Goal: Information Seeking & Learning: Learn about a topic

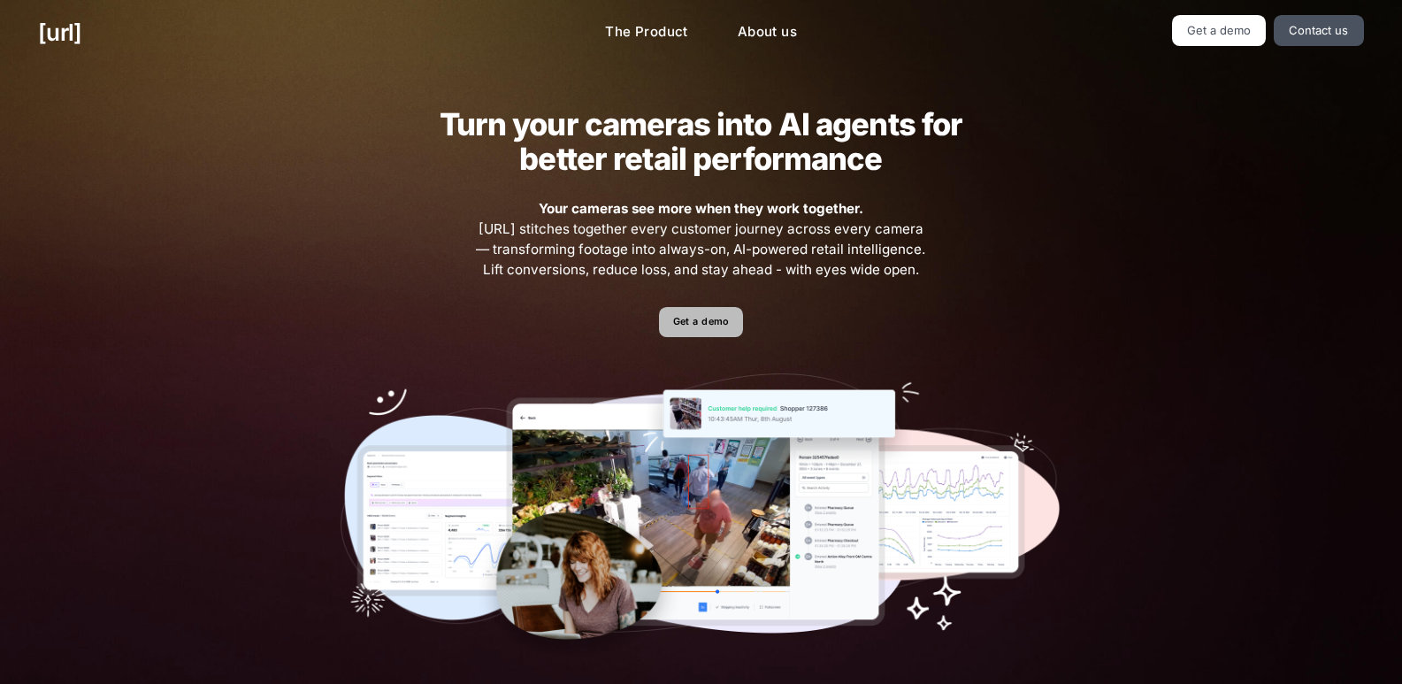
click at [694, 336] on link "Get a demo" at bounding box center [701, 322] width 84 height 31
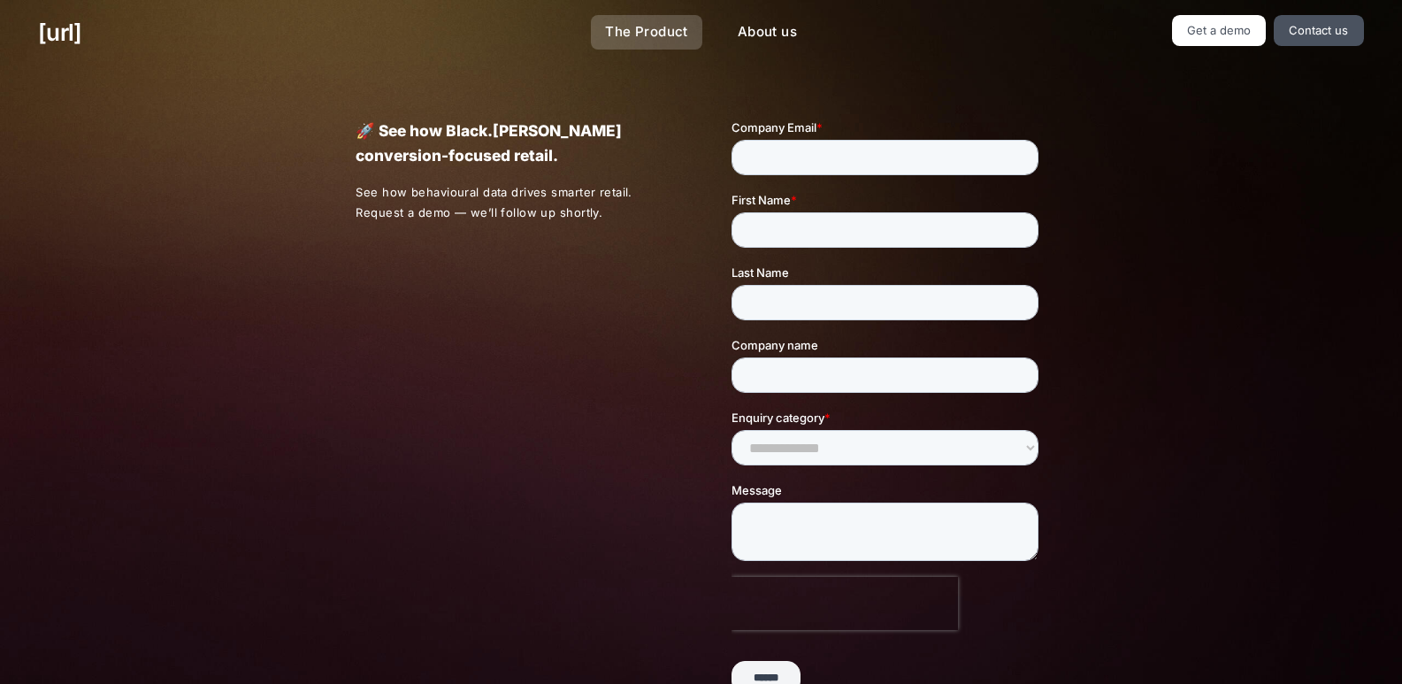
click at [683, 16] on link "The Product" at bounding box center [646, 32] width 111 height 35
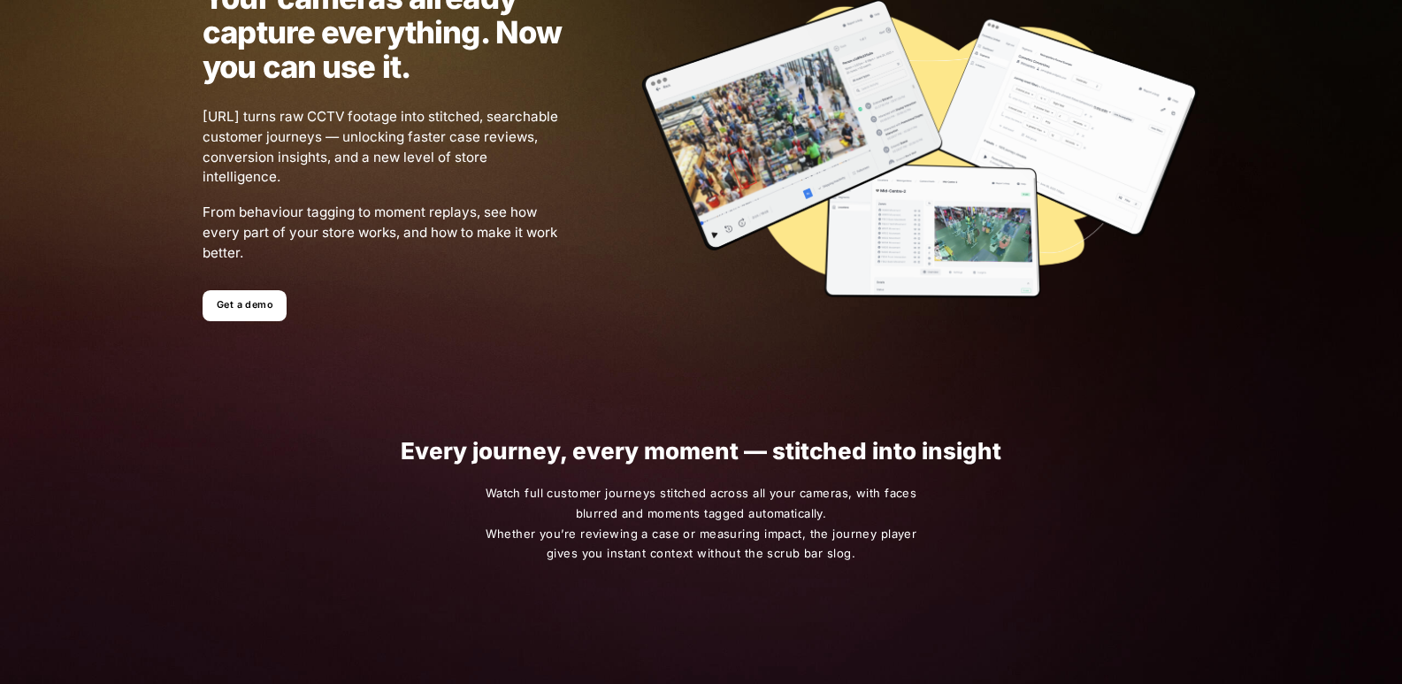
scroll to position [177, 0]
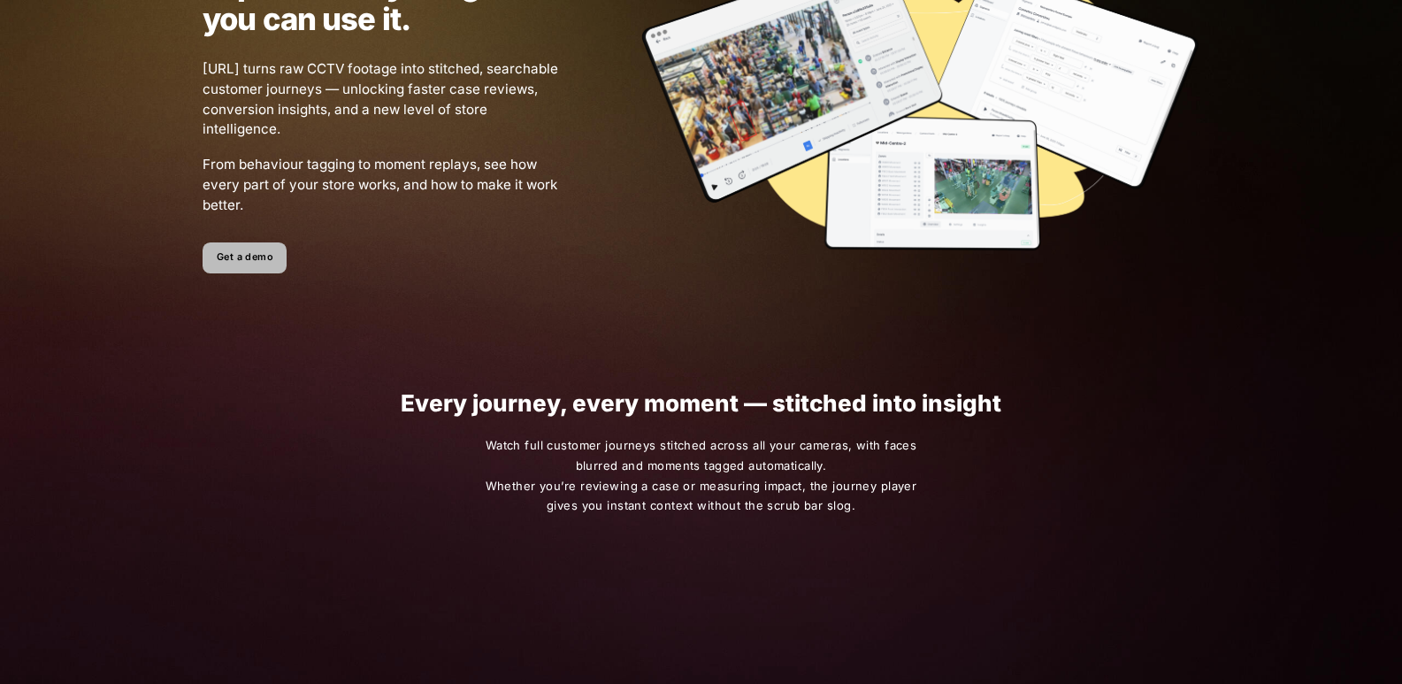
click at [241, 248] on link "Get a demo" at bounding box center [245, 257] width 84 height 31
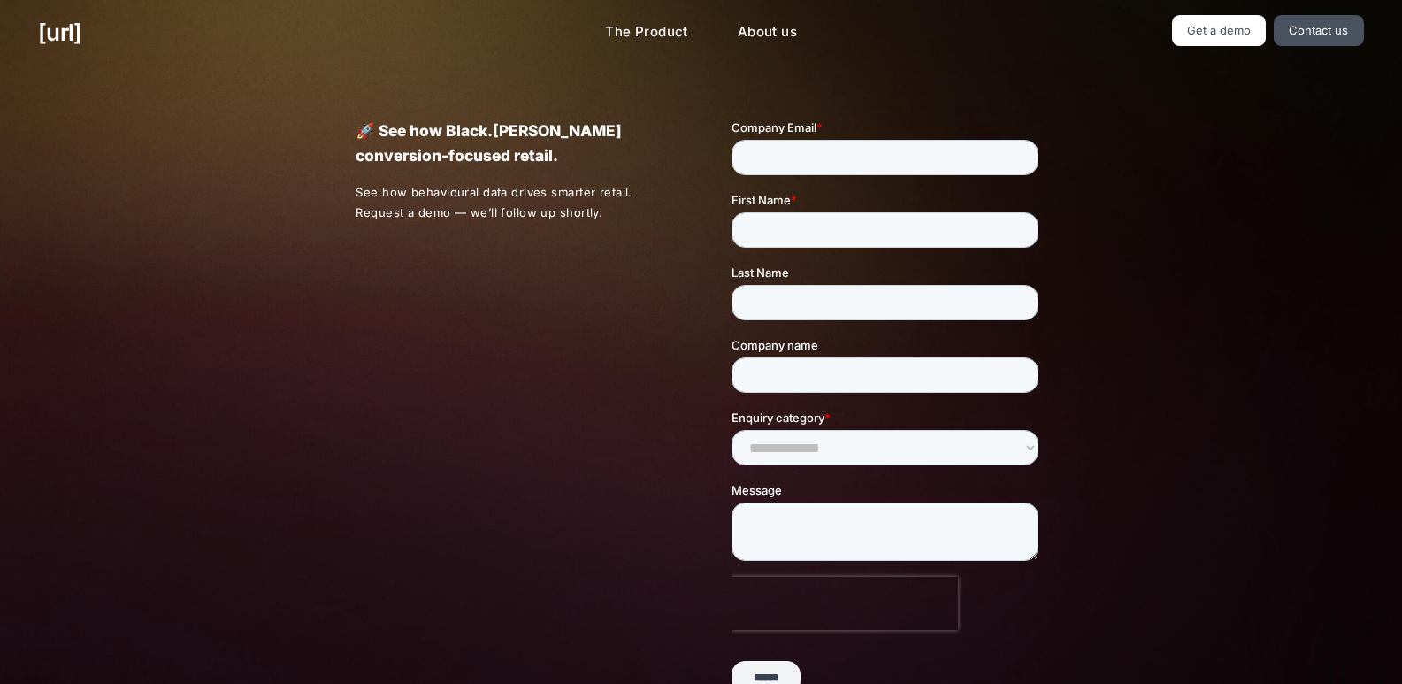
click at [459, 4] on div "black.ai The Product About us Get a demo Contact us" at bounding box center [701, 32] width 1402 height 65
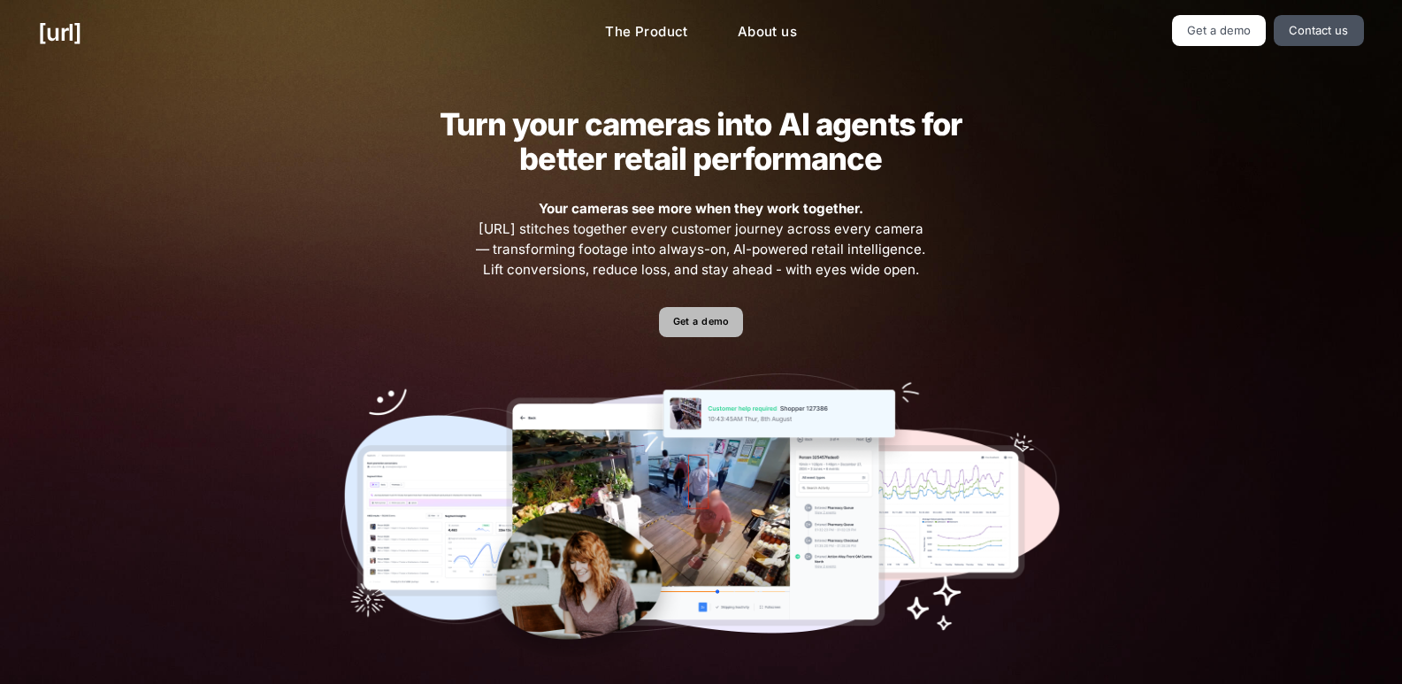
click at [687, 322] on link "Get a demo" at bounding box center [701, 322] width 84 height 31
